Goal: Information Seeking & Learning: Learn about a topic

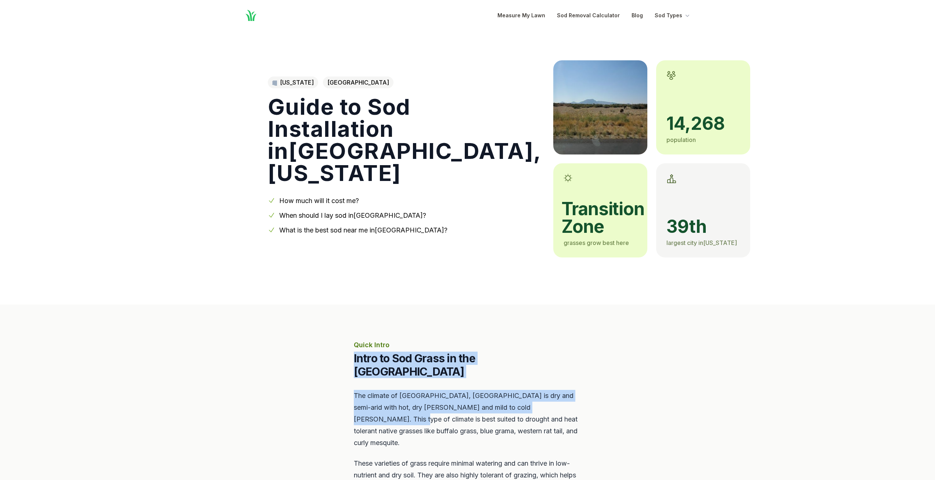
scroll to position [73, 0]
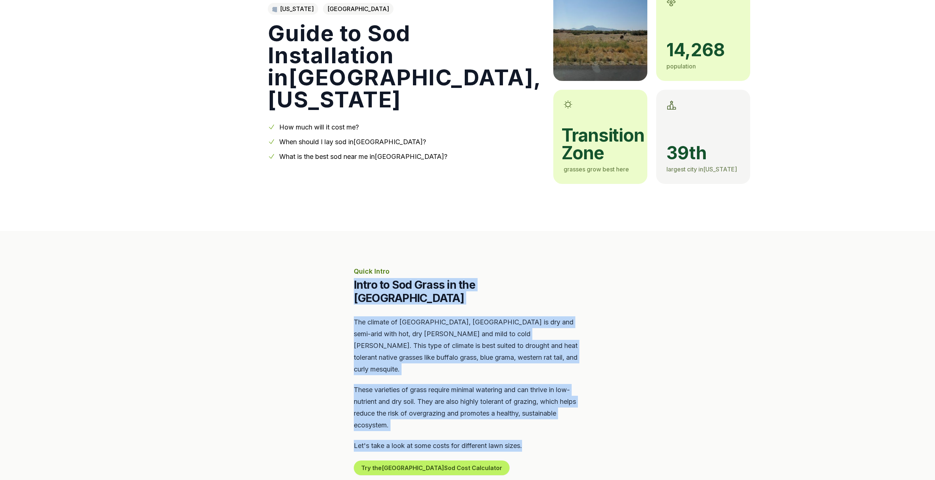
drag, startPoint x: 355, startPoint y: 356, endPoint x: 529, endPoint y: 414, distance: 184.4
click at [527, 417] on div "Quick Intro Intro to Sod Grass in the [GEOGRAPHIC_DATA] Area The climate of [GE…" at bounding box center [468, 370] width 228 height 209
click at [529, 414] on div "The climate of [GEOGRAPHIC_DATA], [GEOGRAPHIC_DATA] is dry and semi-arid with h…" at bounding box center [468, 395] width 228 height 159
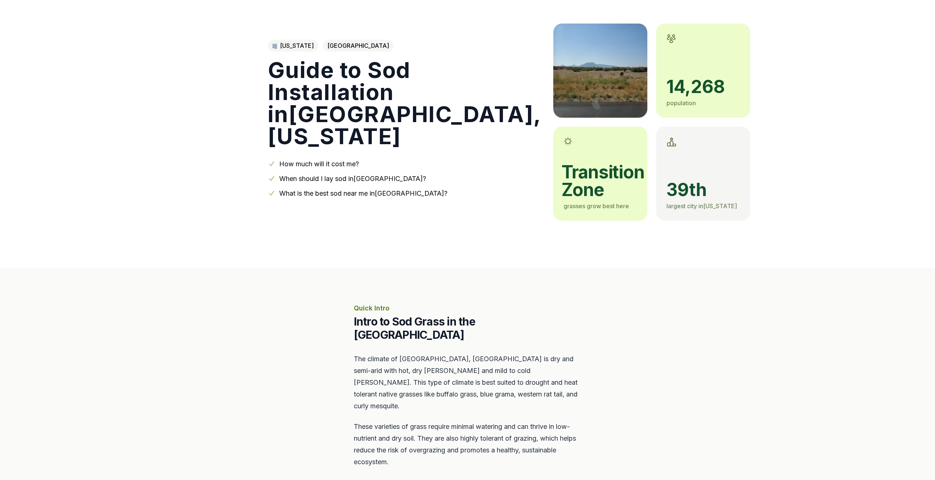
scroll to position [0, 0]
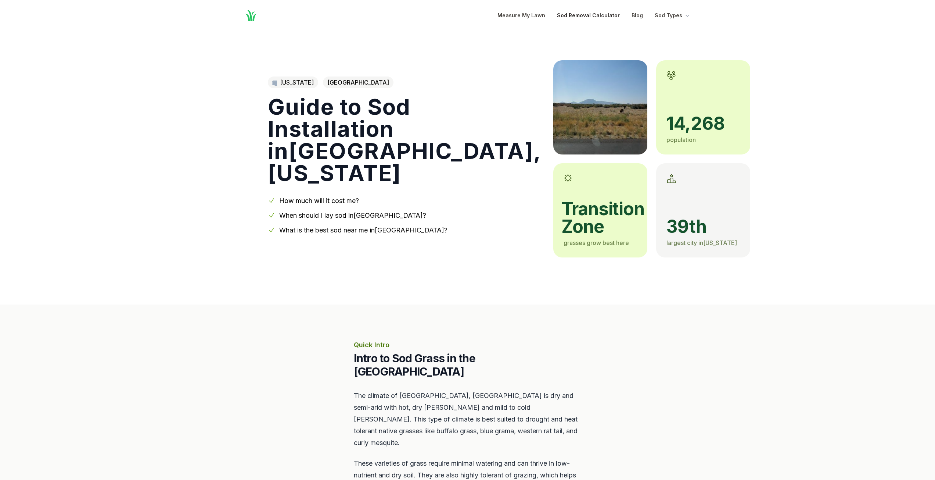
click at [603, 15] on link "Sod Removal Calculator" at bounding box center [588, 15] width 63 height 9
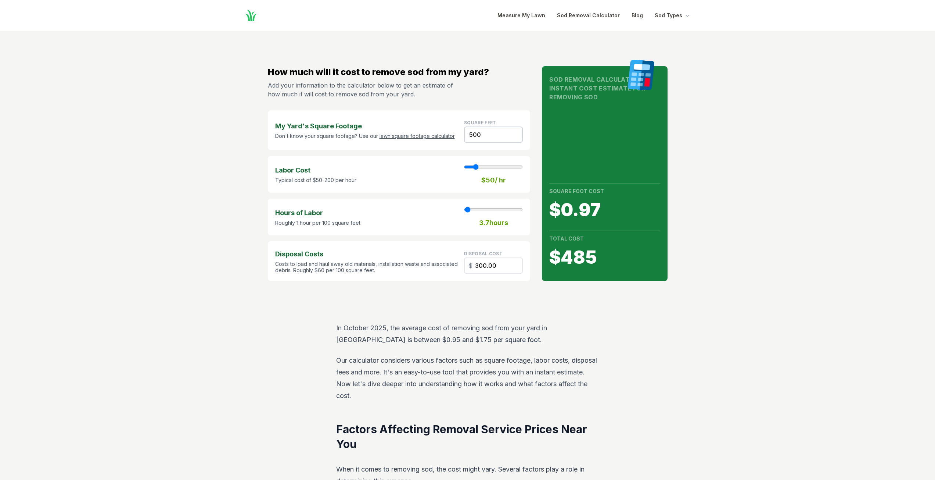
drag, startPoint x: 670, startPoint y: 15, endPoint x: 689, endPoint y: 15, distance: 18.4
click at [671, 15] on button "Sod Types" at bounding box center [673, 15] width 36 height 9
